Goal: Information Seeking & Learning: Learn about a topic

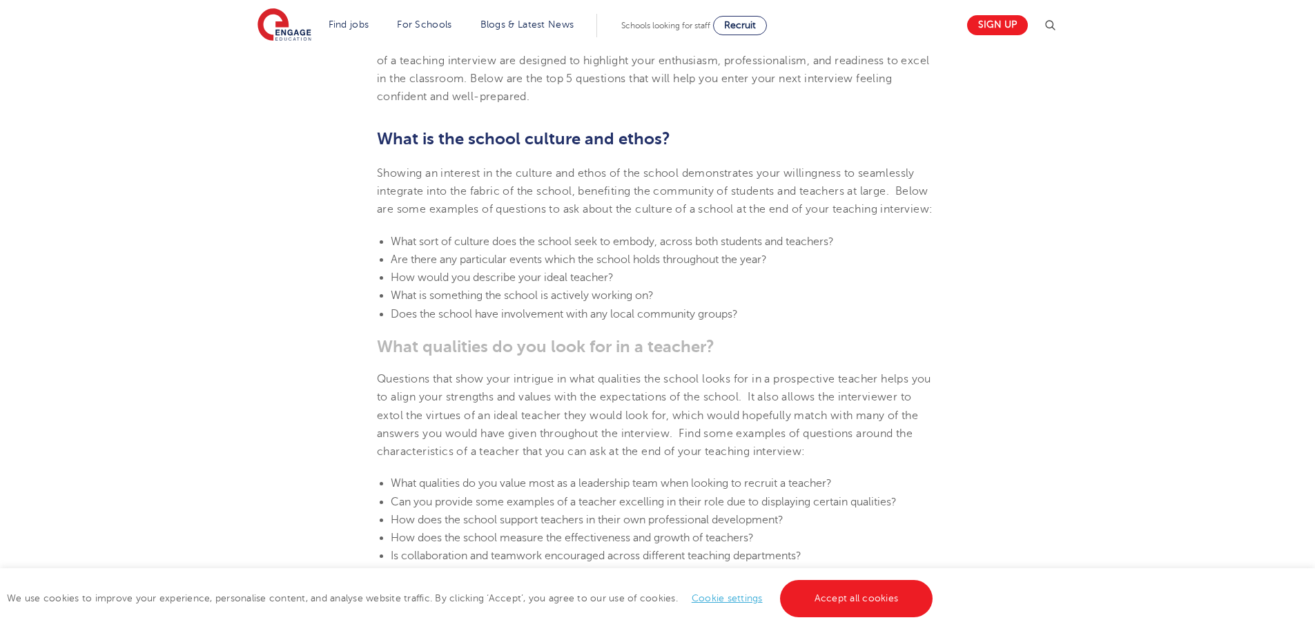
scroll to position [690, 0]
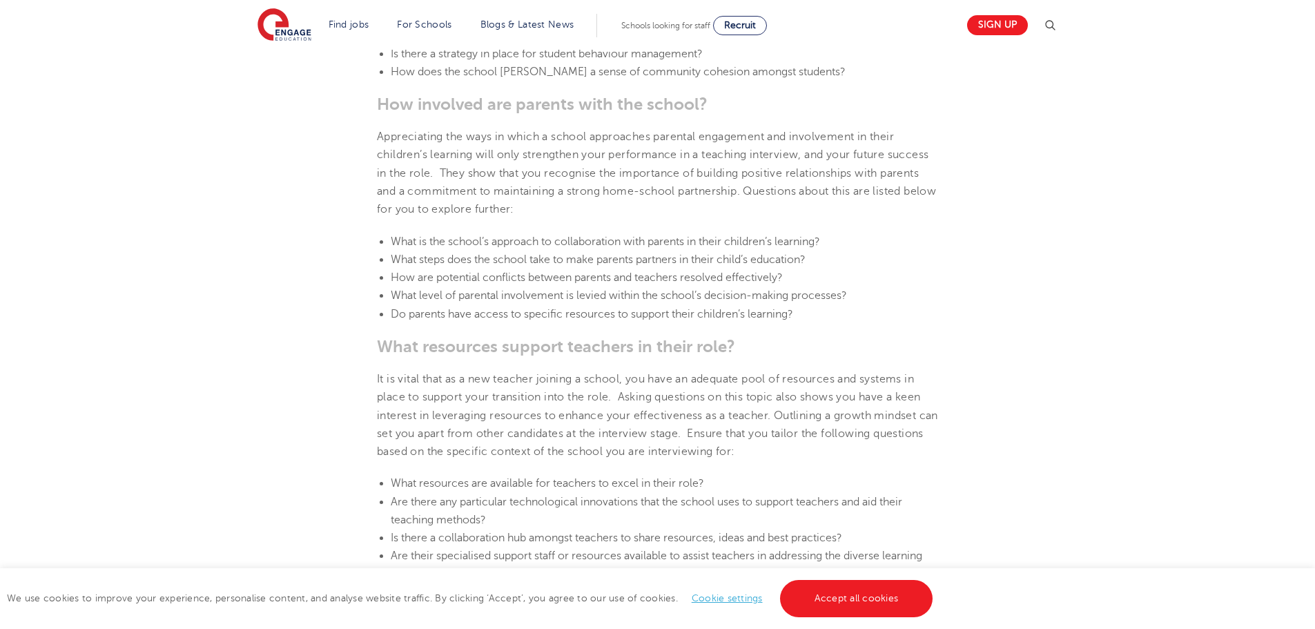
scroll to position [1380, 0]
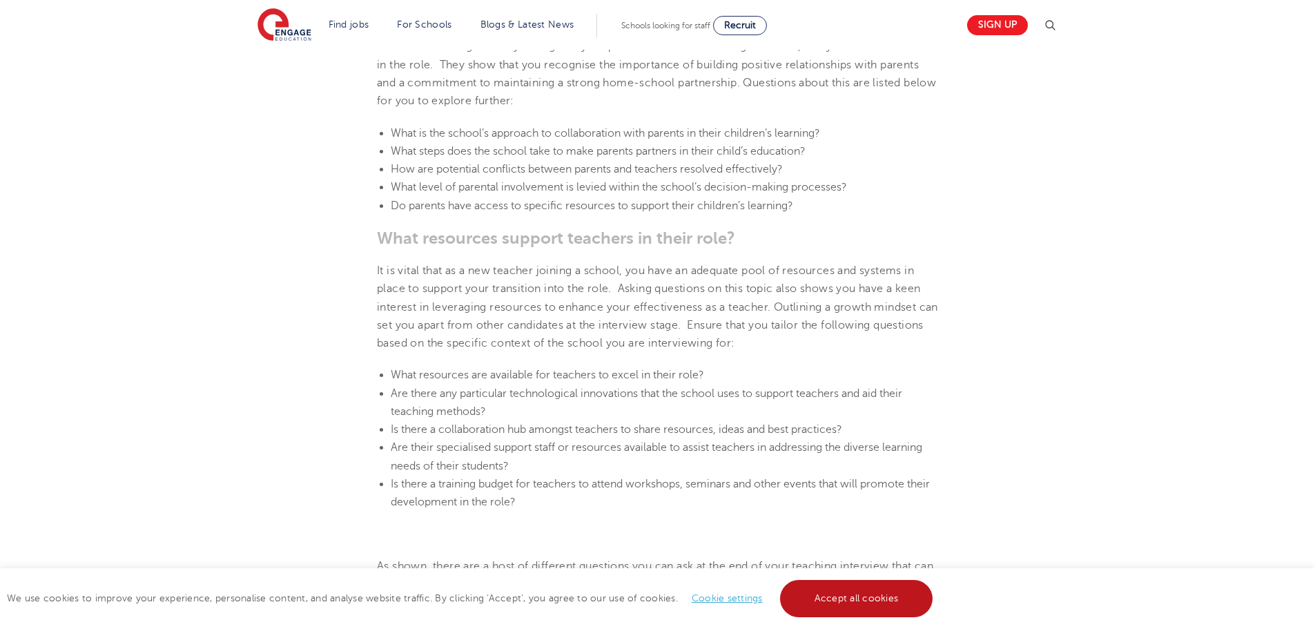
drag, startPoint x: 847, startPoint y: 591, endPoint x: 1005, endPoint y: 549, distance: 162.9
click at [848, 591] on link "Accept all cookies" at bounding box center [856, 598] width 153 height 37
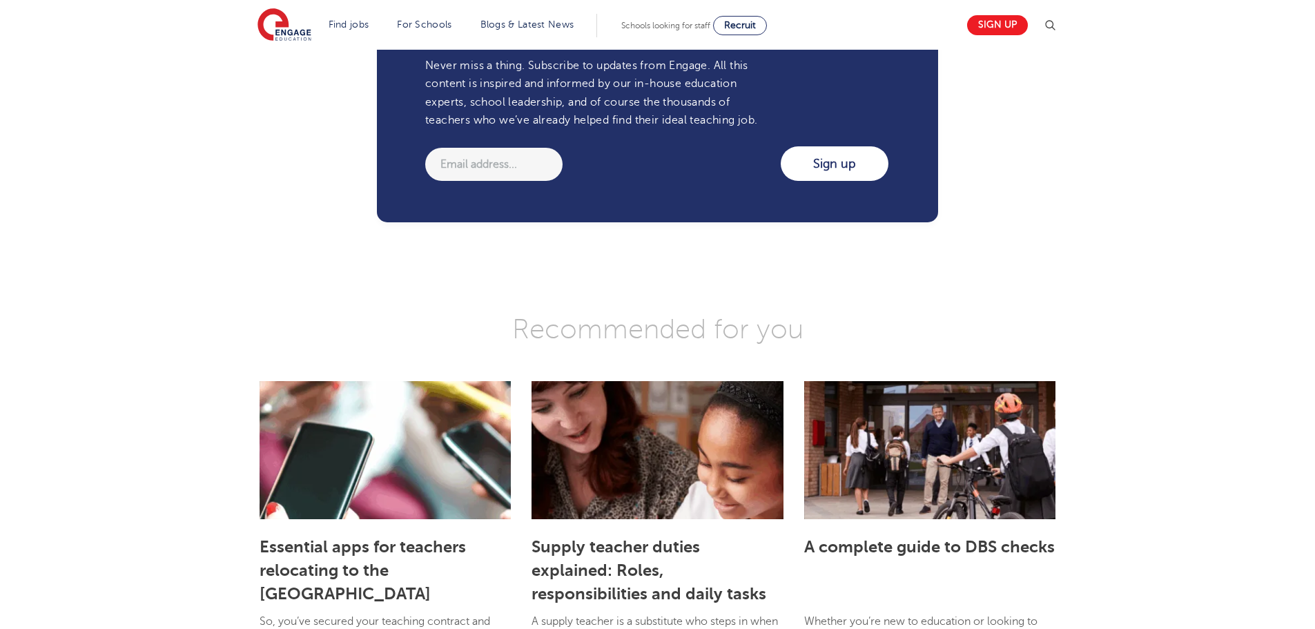
scroll to position [2277, 0]
